Goal: Task Accomplishment & Management: Complete application form

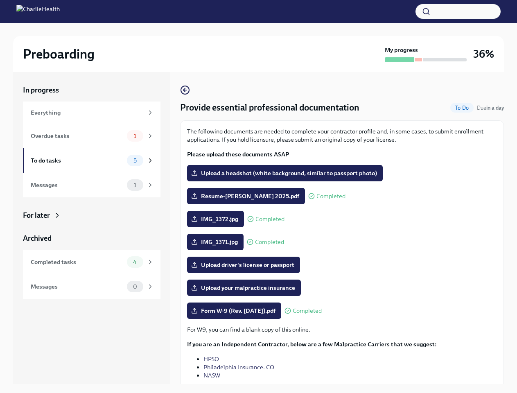
click at [259, 197] on span "Resume-[PERSON_NAME] 2025.pdf" at bounding box center [246, 196] width 107 height 8
click at [0, 0] on input "Resume-[PERSON_NAME] 2025.pdf" at bounding box center [0, 0] width 0 height 0
click at [458, 11] on button "button" at bounding box center [458, 11] width 85 height 15
